Goal: Book appointment/travel/reservation

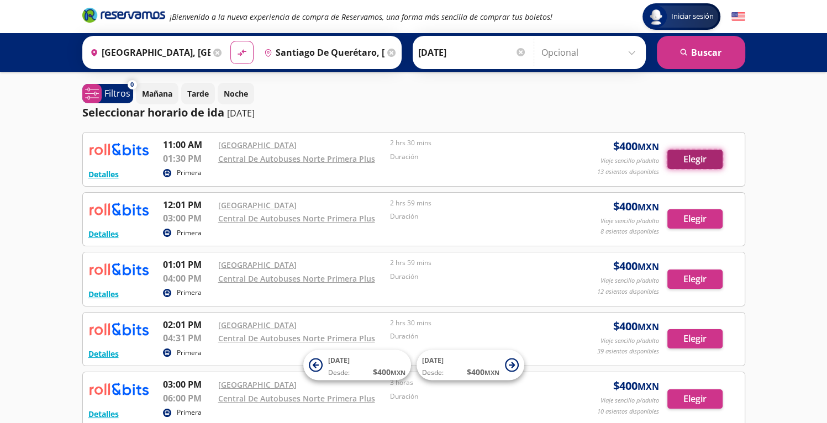
click at [693, 154] on button "Elegir" at bounding box center [694, 159] width 55 height 19
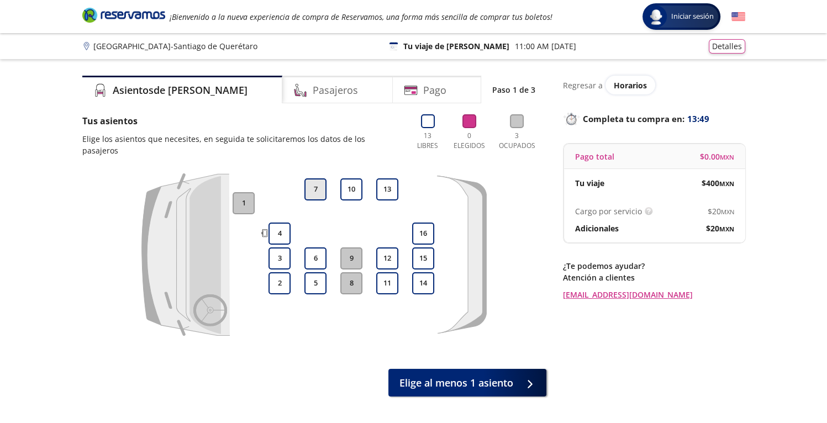
click at [319, 178] on button "7" at bounding box center [315, 189] width 22 height 22
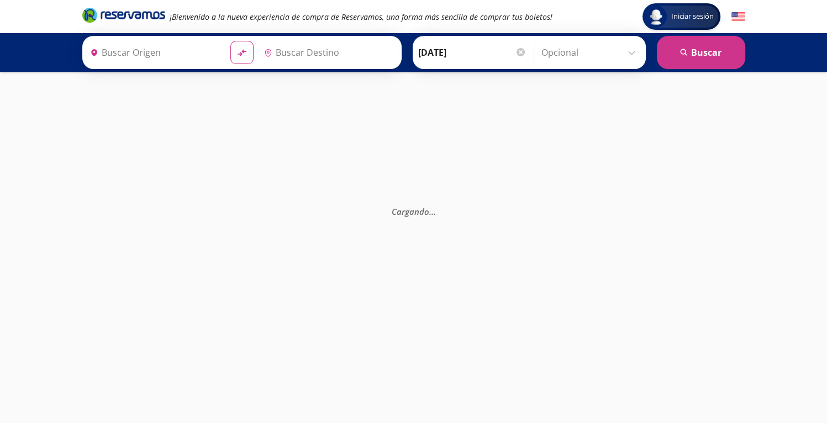
type input "[GEOGRAPHIC_DATA], [GEOGRAPHIC_DATA]"
type input "Central De Autobuses Norte Primera Plus , [GEOGRAPHIC_DATA]"
